Goal: Task Accomplishment & Management: Use online tool/utility

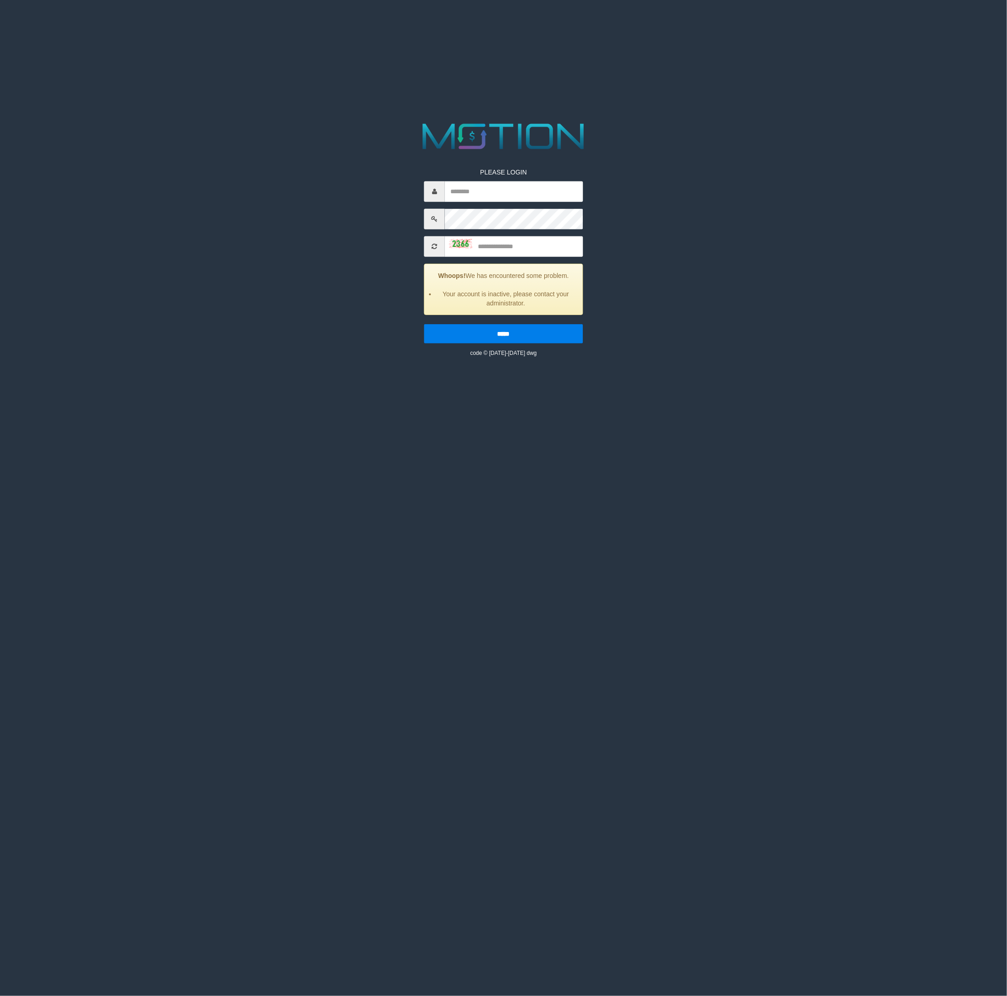
click at [553, 23] on html "PLEASE LOGIN Whoops! We has encountered some problem. Your account is inactive,…" at bounding box center [503, 11] width 1007 height 23
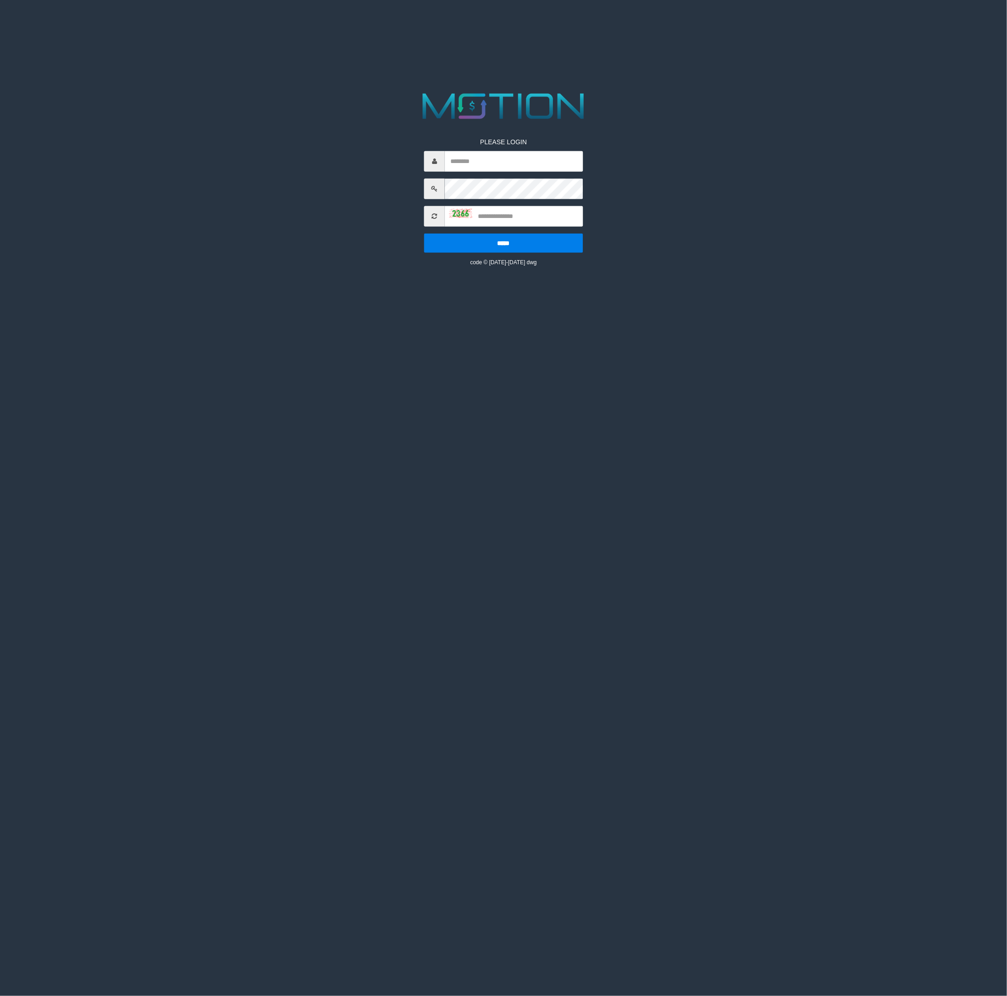
click at [502, 147] on p "PLEASE LOGIN" at bounding box center [503, 141] width 158 height 9
click at [500, 160] on input "text" at bounding box center [514, 161] width 138 height 21
type input "********"
click at [514, 212] on input "text" at bounding box center [514, 216] width 138 height 21
type input "****"
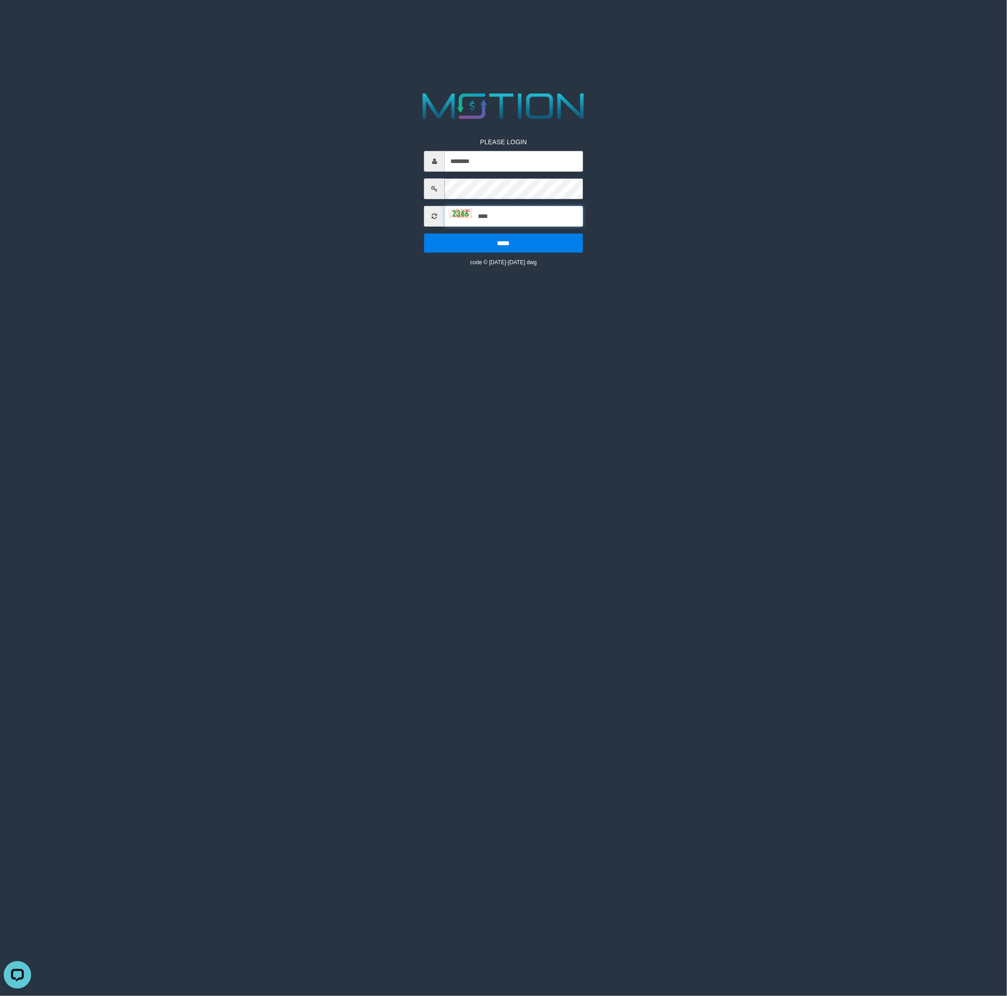
click at [424, 234] on input "*****" at bounding box center [503, 243] width 158 height 19
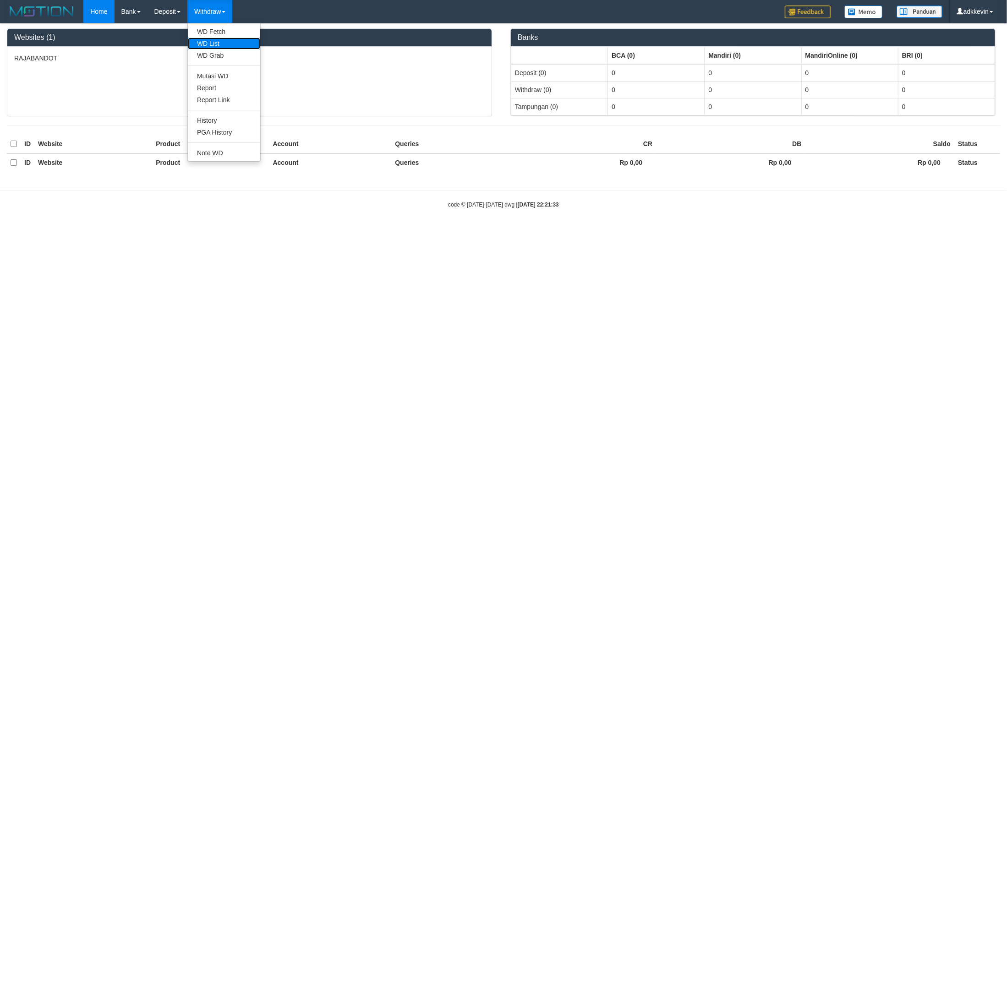
click at [219, 40] on link "WD List" at bounding box center [224, 44] width 72 height 12
click at [216, 11] on link "Withdraw" at bounding box center [209, 11] width 45 height 23
click at [229, 37] on link "WD Fetch" at bounding box center [224, 32] width 72 height 12
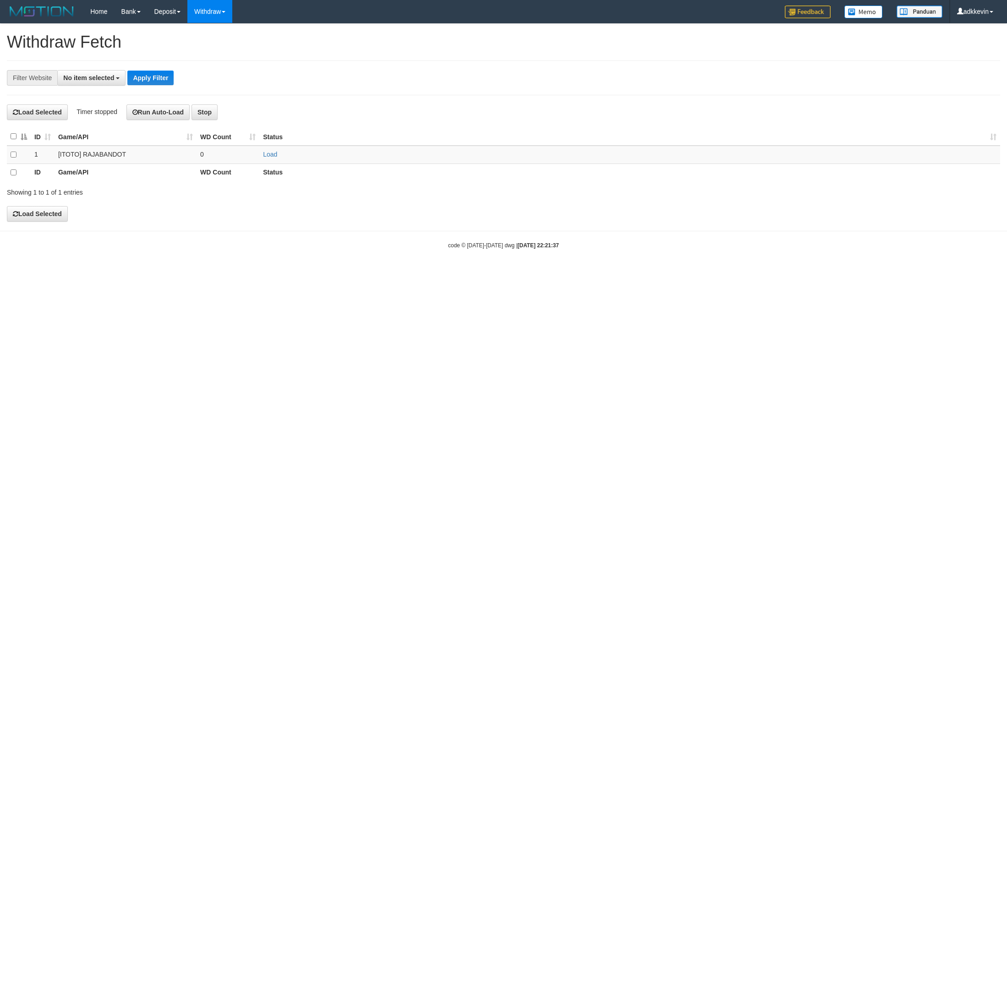
select select
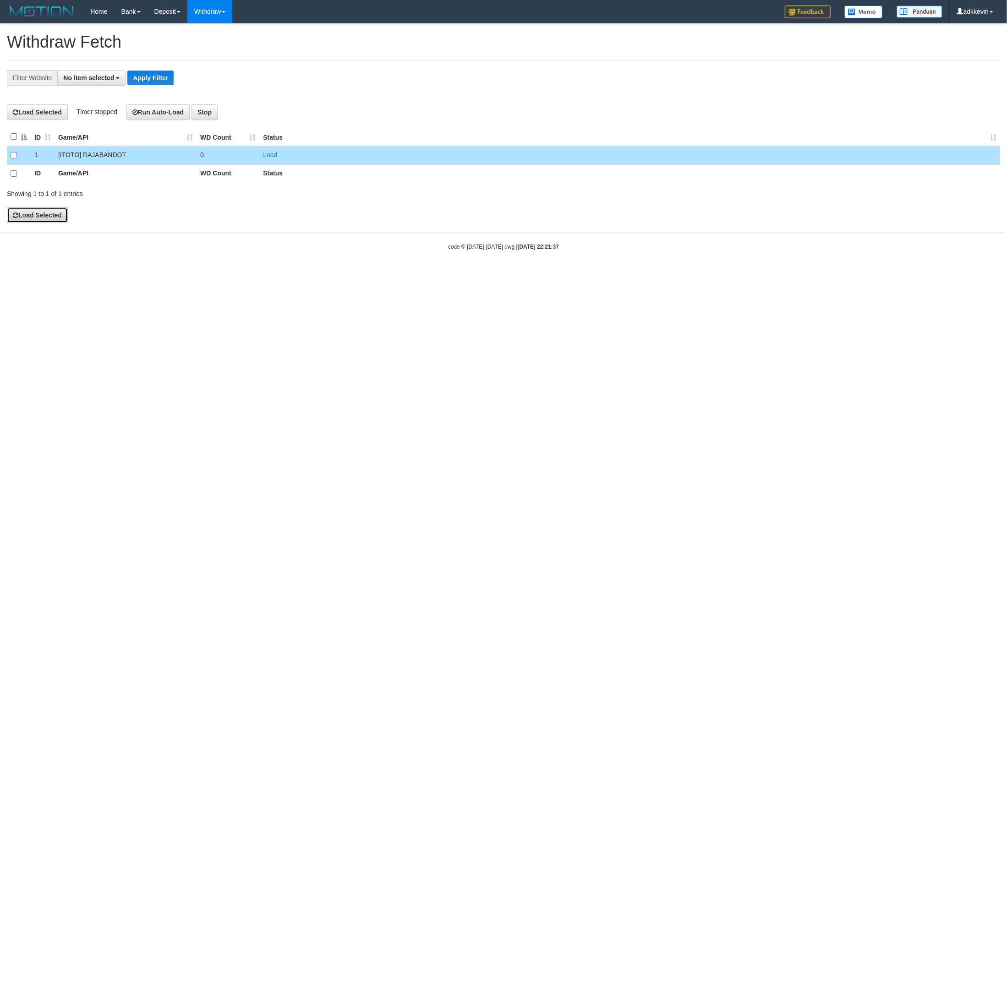
click at [18, 211] on button "Load Selected" at bounding box center [37, 216] width 61 height 16
select select
click at [48, 211] on button "Load Selected" at bounding box center [37, 216] width 61 height 16
select select
click at [63, 214] on button "Load Selected" at bounding box center [37, 216] width 61 height 16
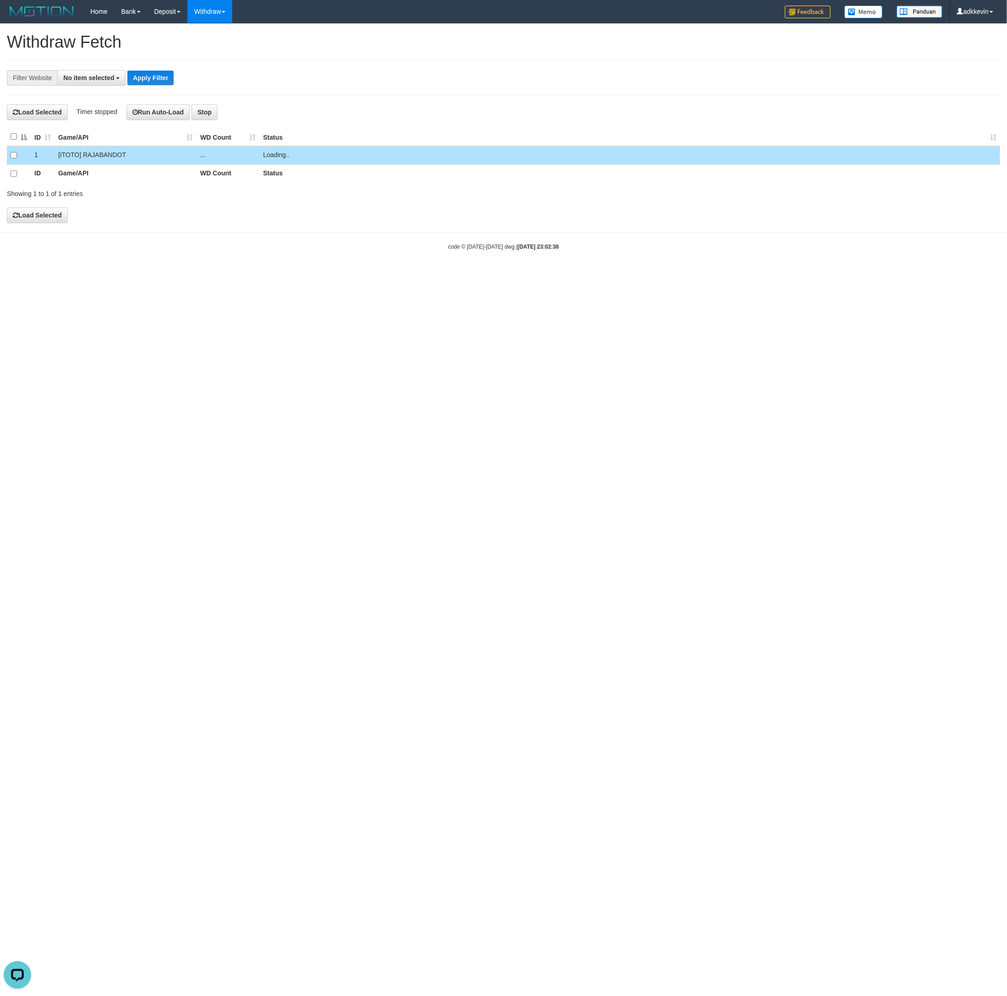
click at [328, 274] on html "Toggle navigation Home Bank Account List Load By Website Group [ITOTO] RAJABAND…" at bounding box center [503, 137] width 1007 height 274
select select
click at [62, 205] on div "**********" at bounding box center [503, 123] width 1007 height 199
click at [58, 212] on button "Load Selected" at bounding box center [37, 216] width 61 height 16
drag, startPoint x: 563, startPoint y: 622, endPoint x: 466, endPoint y: 554, distance: 117.7
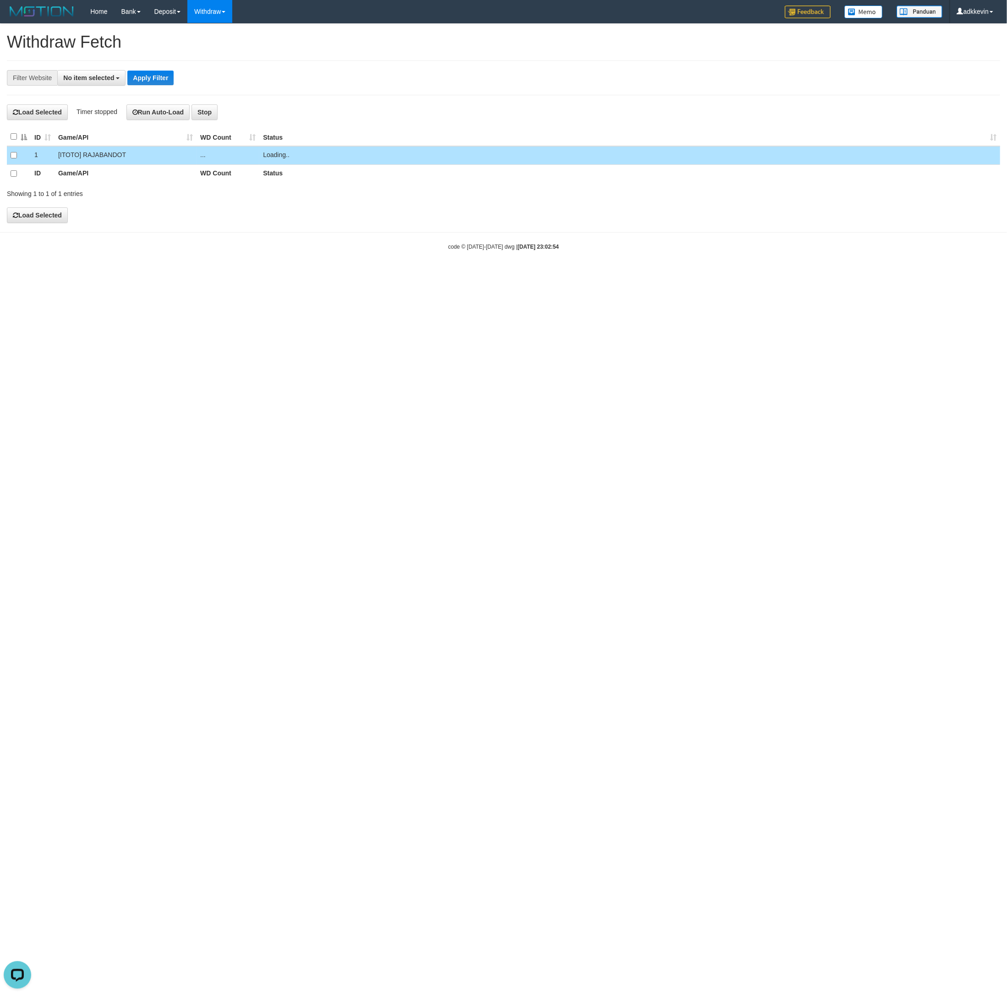
click at [560, 274] on html "Toggle navigation Home Bank Account List Load By Website Group [ITOTO] RAJABAND…" at bounding box center [503, 137] width 1007 height 274
click at [466, 274] on html "Toggle navigation Home Bank Account List Load By Website Group [ITOTO] RAJABAND…" at bounding box center [503, 137] width 1007 height 274
click at [509, 274] on html "Toggle navigation Home Bank Account List Load By Website Group [ITOTO] RAJABAND…" at bounding box center [503, 137] width 1007 height 274
drag, startPoint x: 402, startPoint y: 550, endPoint x: 299, endPoint y: 30, distance: 530.0
click at [402, 274] on html "Toggle navigation Home Bank Account List Load By Website Group [ITOTO] RAJABAND…" at bounding box center [503, 137] width 1007 height 274
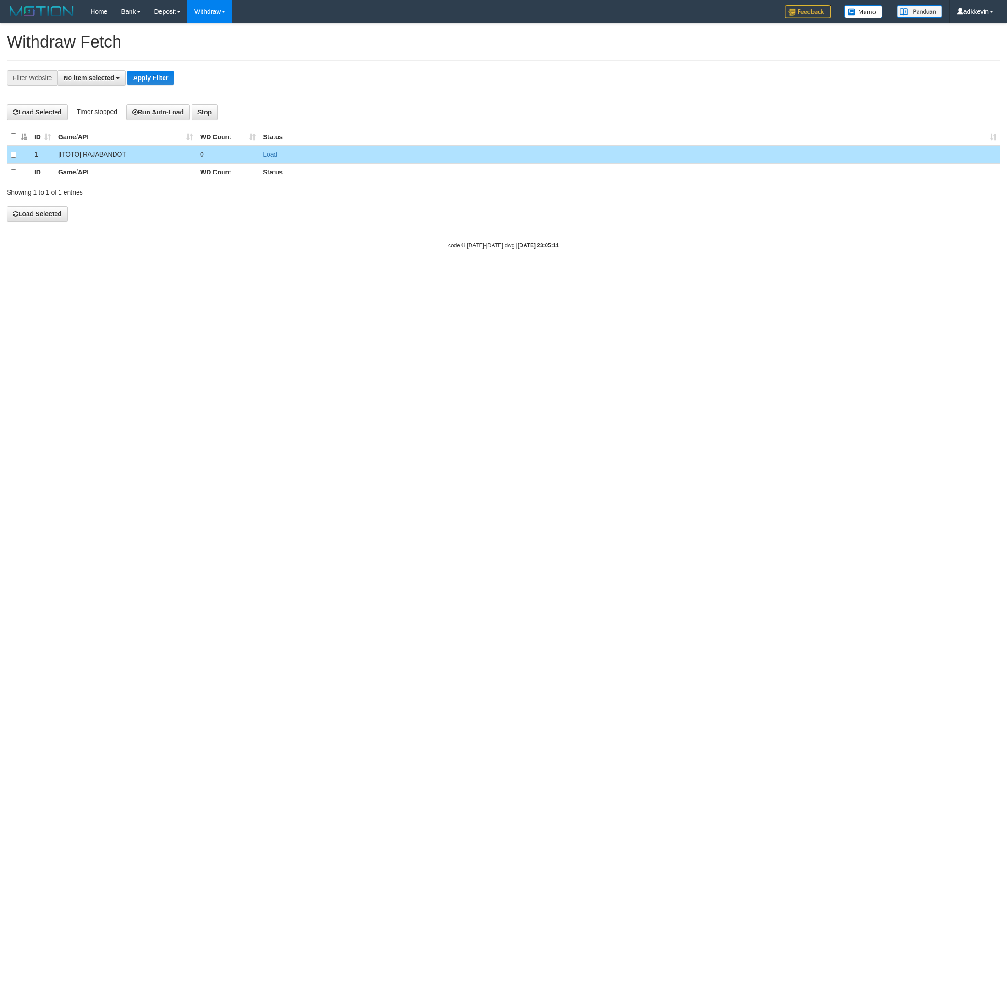
select select
click at [147, 274] on html "Toggle navigation Home Bank Account List Load By Website Group [ITOTO] RAJABAND…" at bounding box center [503, 137] width 1007 height 274
click at [47, 212] on button "Load Selected" at bounding box center [37, 216] width 61 height 16
